Goal: Find contact information: Find contact information

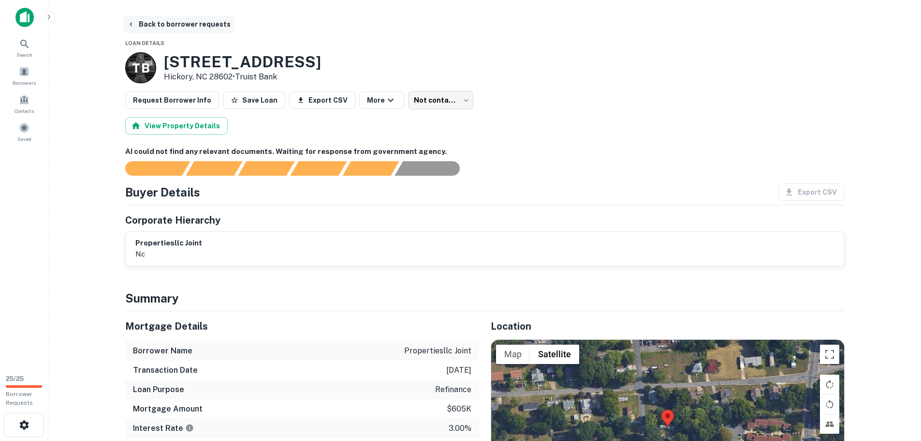
click at [152, 24] on button "Back to borrower requests" at bounding box center [178, 23] width 111 height 17
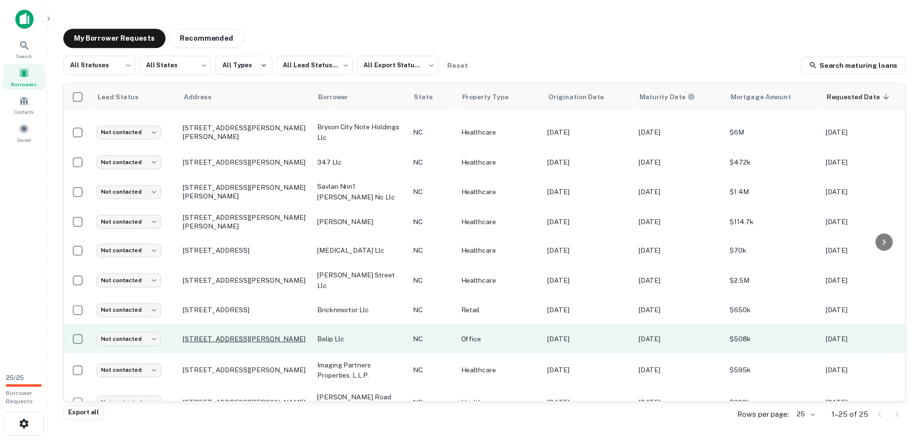
scroll to position [488, 0]
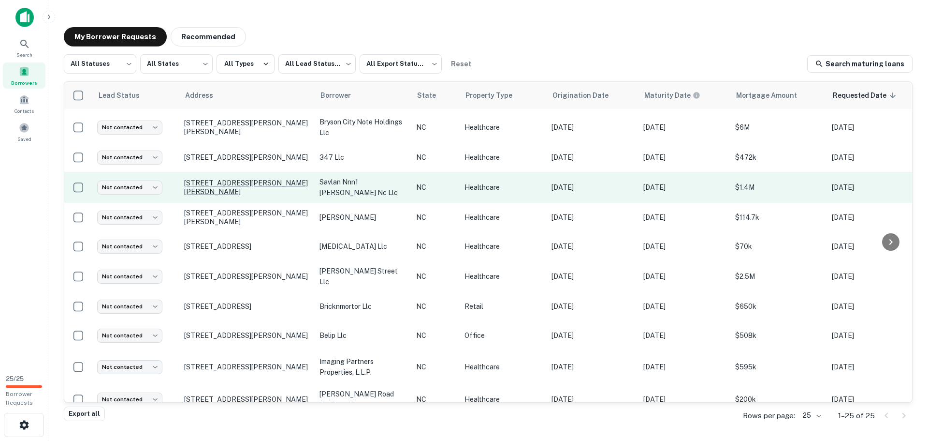
click at [238, 178] on p "[STREET_ADDRESS][PERSON_NAME][PERSON_NAME]" at bounding box center [247, 186] width 126 height 17
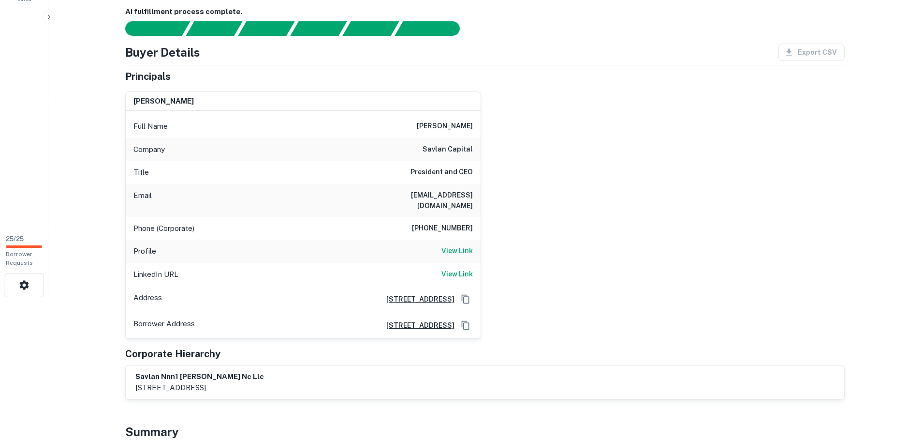
scroll to position [145, 0]
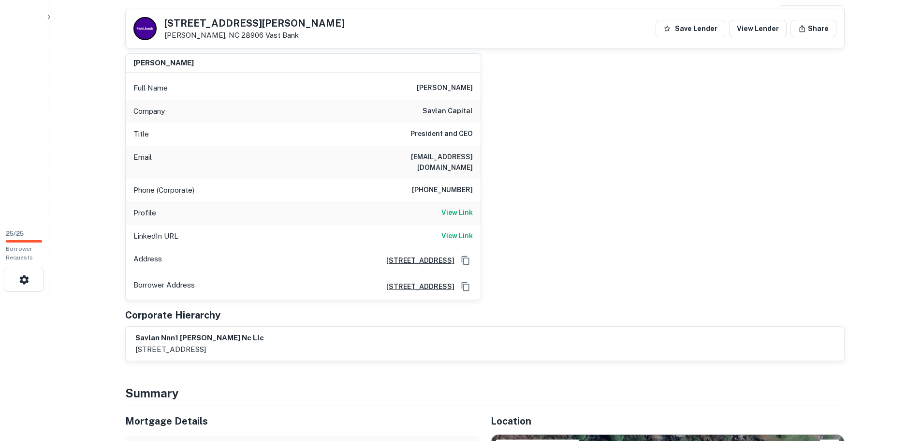
click at [450, 184] on h6 "[PHONE_NUMBER]" at bounding box center [442, 190] width 61 height 12
copy h6 "[PHONE_NUMBER]"
click at [452, 207] on h6 "View Link" at bounding box center [457, 212] width 31 height 11
